Goal: Task Accomplishment & Management: Use online tool/utility

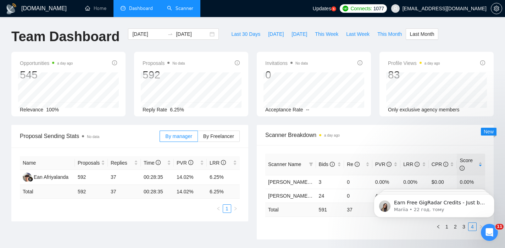
click at [172, 11] on link "Scanner" at bounding box center [180, 8] width 26 height 6
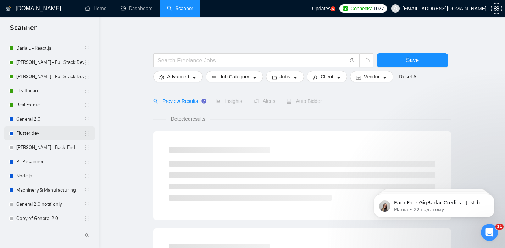
scroll to position [131, 0]
click at [45, 107] on link "Real Estate" at bounding box center [50, 104] width 68 height 14
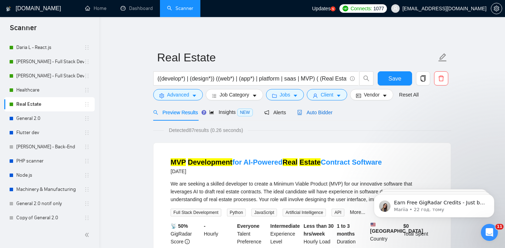
click at [321, 114] on span "Auto Bidder" at bounding box center [314, 113] width 35 height 6
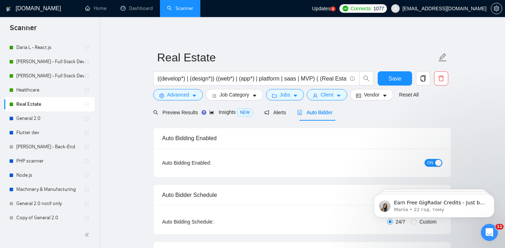
checkbox input "true"
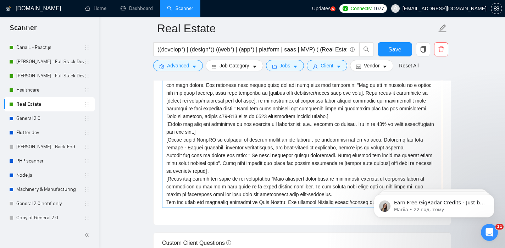
scroll to position [817, 0]
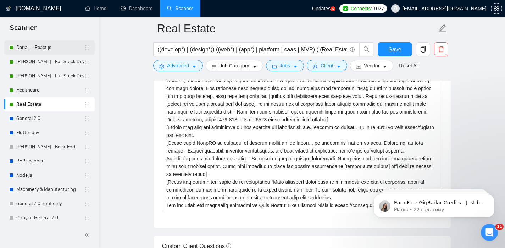
click at [43, 50] on link "Daria L - React.js" at bounding box center [50, 47] width 68 height 14
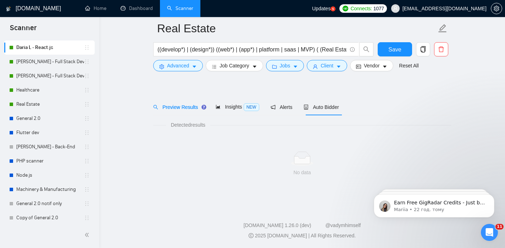
scroll to position [11, 0]
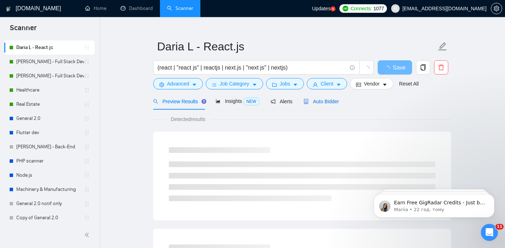
click at [321, 99] on span "Auto Bidder" at bounding box center [321, 102] width 35 height 6
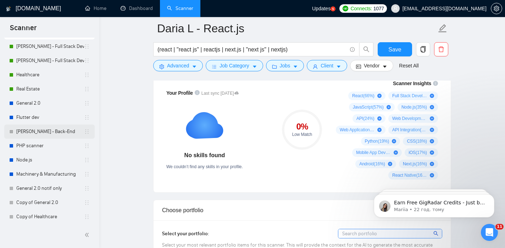
scroll to position [81, 0]
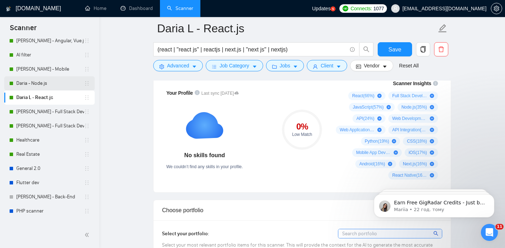
click at [61, 86] on link "Daria - Node.js" at bounding box center [50, 83] width 68 height 14
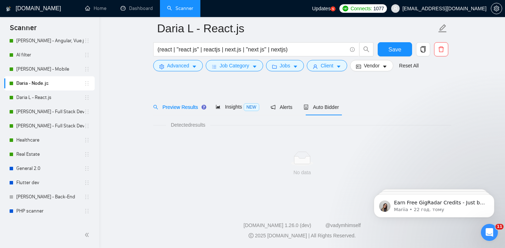
scroll to position [11, 0]
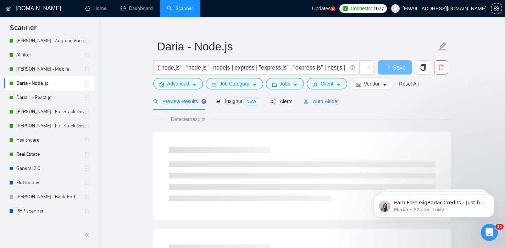
click at [326, 101] on span "Auto Bidder" at bounding box center [321, 102] width 35 height 6
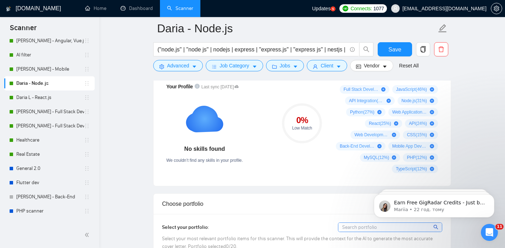
scroll to position [473, 0]
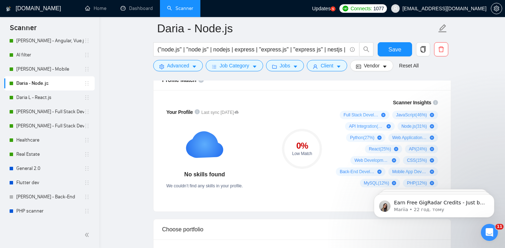
click at [301, 151] on div "Low Match" at bounding box center [302, 153] width 40 height 4
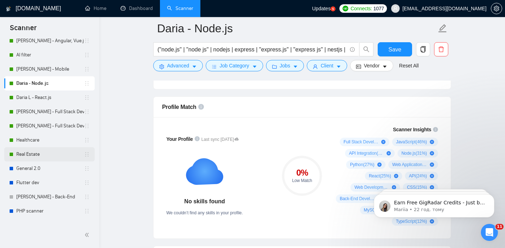
click at [53, 152] on link "Real Estate" at bounding box center [50, 154] width 68 height 14
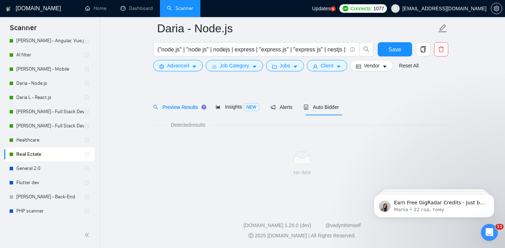
scroll to position [11, 0]
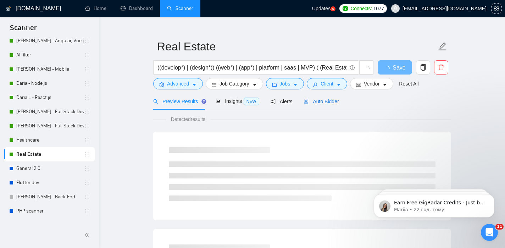
click at [329, 101] on span "Auto Bidder" at bounding box center [321, 102] width 35 height 6
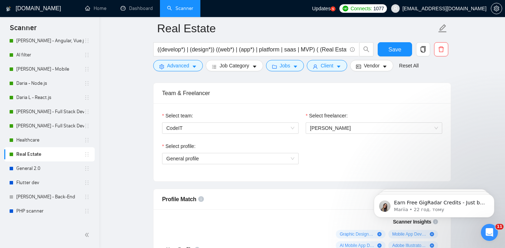
scroll to position [308, 0]
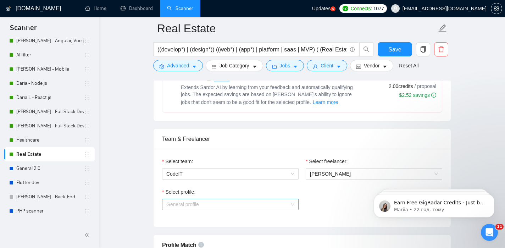
click at [218, 205] on span "General profile" at bounding box center [230, 204] width 128 height 11
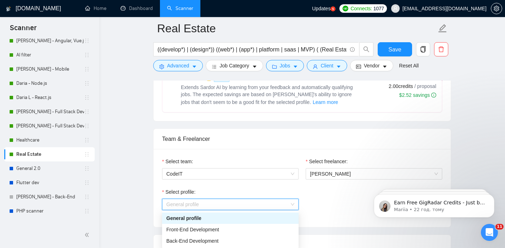
click at [155, 186] on div "Select team: CodeIT Select freelancer: [PERSON_NAME] Select profile: General pr…" at bounding box center [302, 188] width 297 height 78
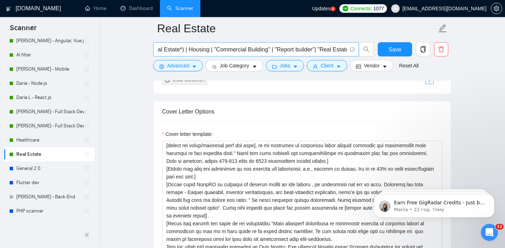
scroll to position [0, 175]
click at [253, 50] on input "((develop*) | (design*)) ((web*) | (app*) | platform | saas | MVP) ( (Real Esta…" at bounding box center [251, 49] width 189 height 9
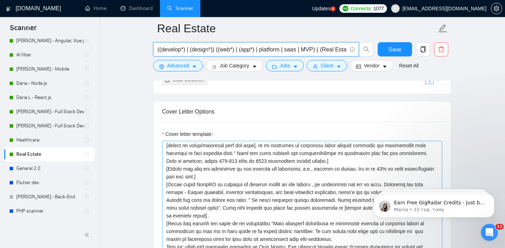
scroll to position [0, 0]
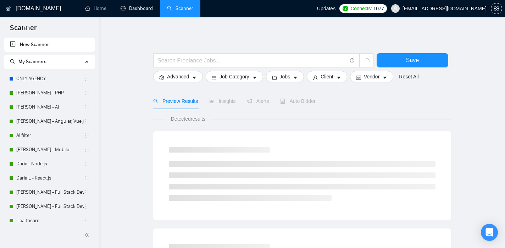
click at [136, 10] on link "Dashboard" at bounding box center [137, 8] width 32 height 6
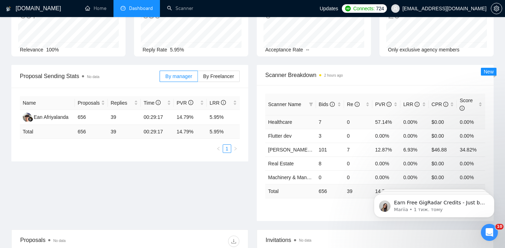
scroll to position [62, 0]
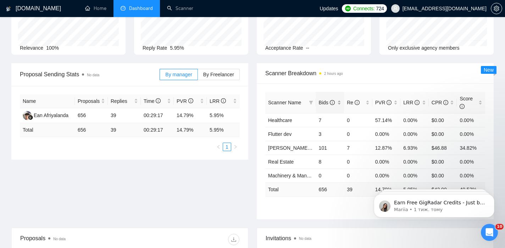
click at [328, 105] on span "Bids" at bounding box center [327, 103] width 16 height 6
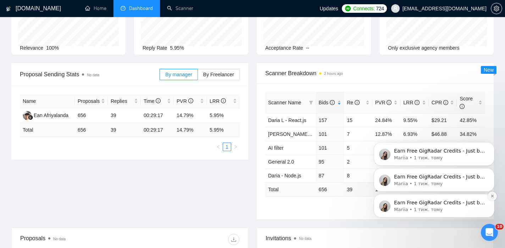
click at [492, 195] on icon "Dismiss notification" at bounding box center [492, 196] width 4 height 4
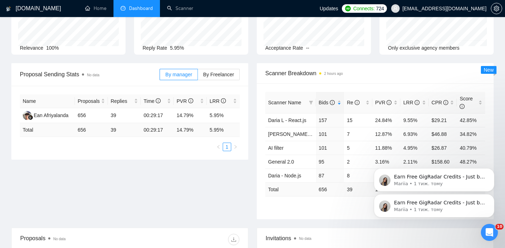
click at [492, 195] on icon "Dismiss notification" at bounding box center [492, 196] width 3 height 3
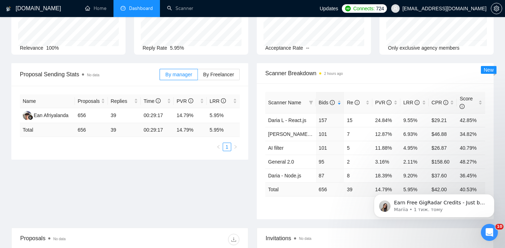
click at [492, 195] on icon "Dismiss notification" at bounding box center [492, 196] width 3 height 3
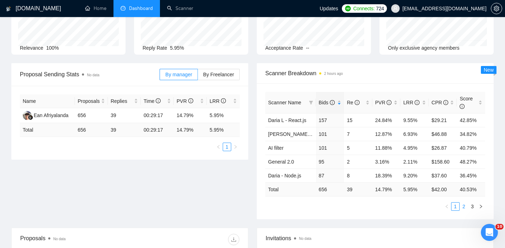
click at [463, 207] on link "2" at bounding box center [464, 207] width 8 height 8
